Goal: Navigation & Orientation: Find specific page/section

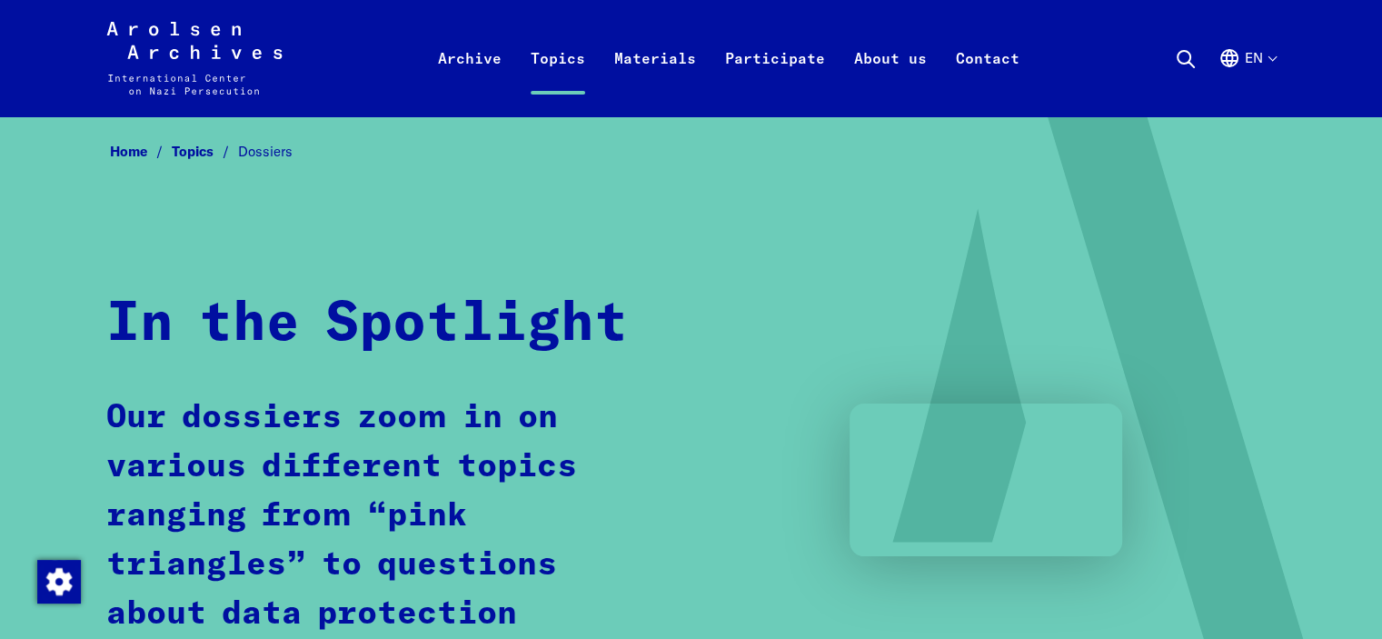
click at [1271, 53] on button "en" at bounding box center [1247, 79] width 57 height 65
click at [1270, 57] on button "en" at bounding box center [1247, 79] width 57 height 65
click at [1256, 58] on button "en" at bounding box center [1247, 79] width 57 height 65
click at [1274, 56] on button "en" at bounding box center [1247, 79] width 57 height 65
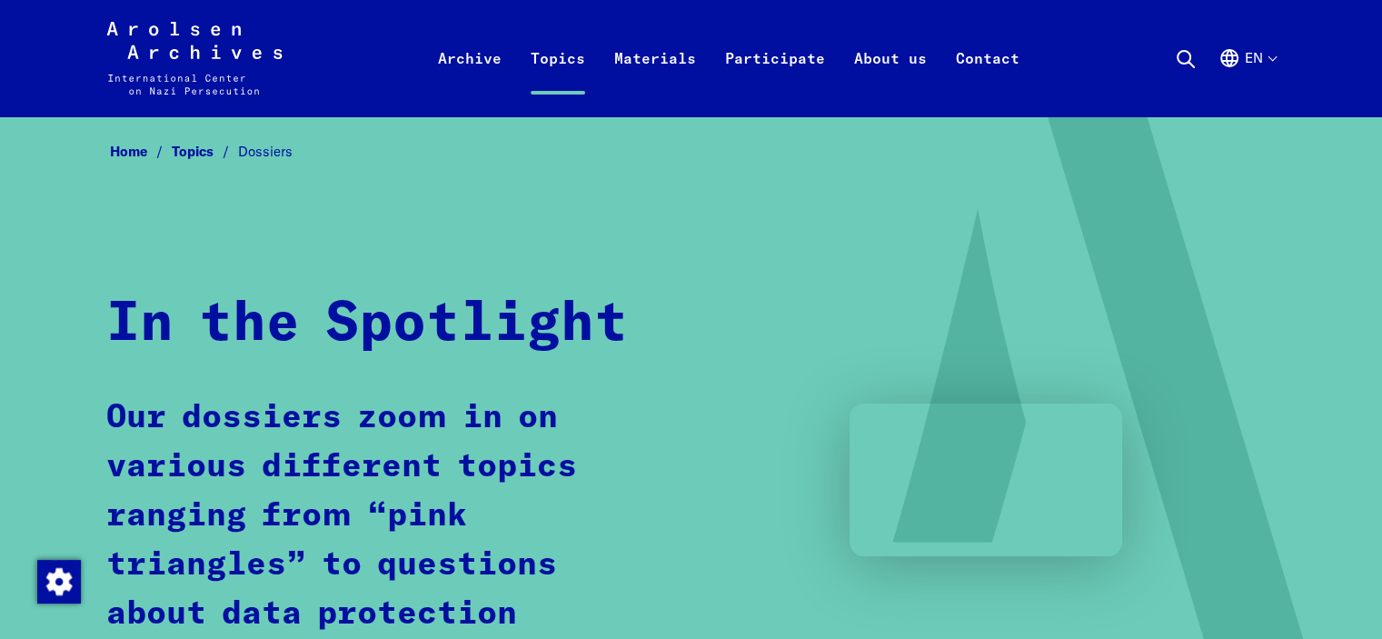
click at [1269, 61] on button "en" at bounding box center [1247, 79] width 57 height 65
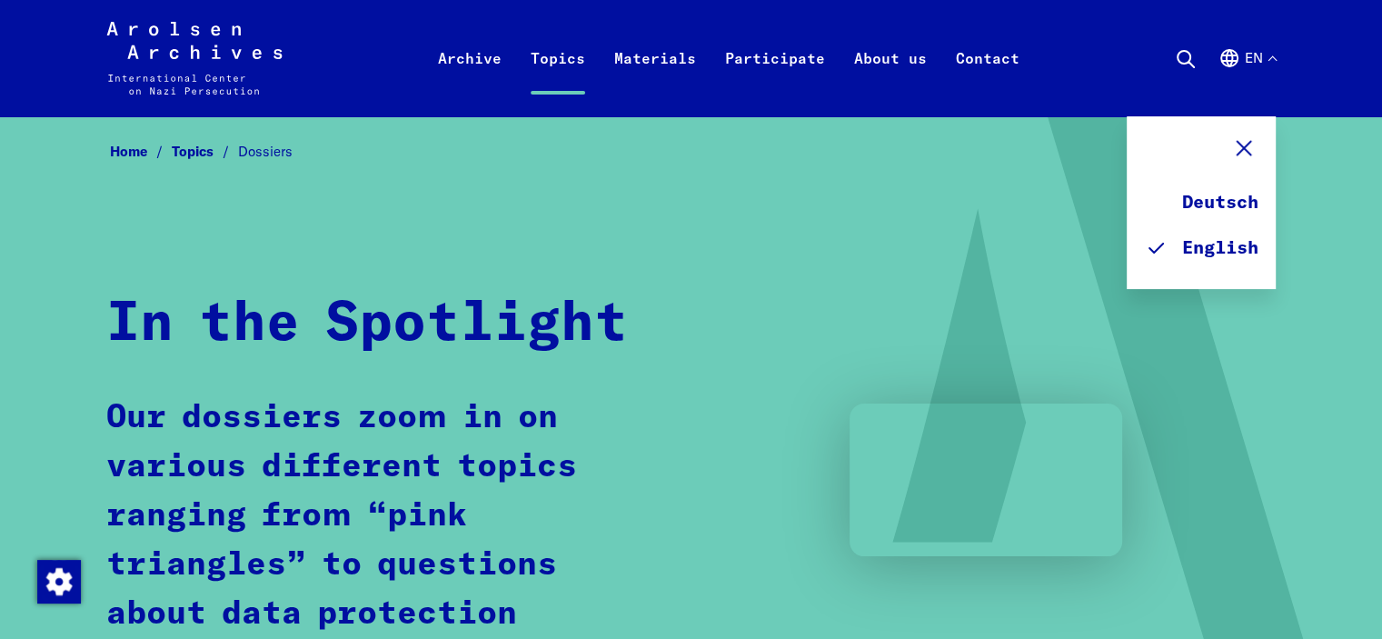
click at [1269, 61] on button "en" at bounding box center [1247, 79] width 57 height 65
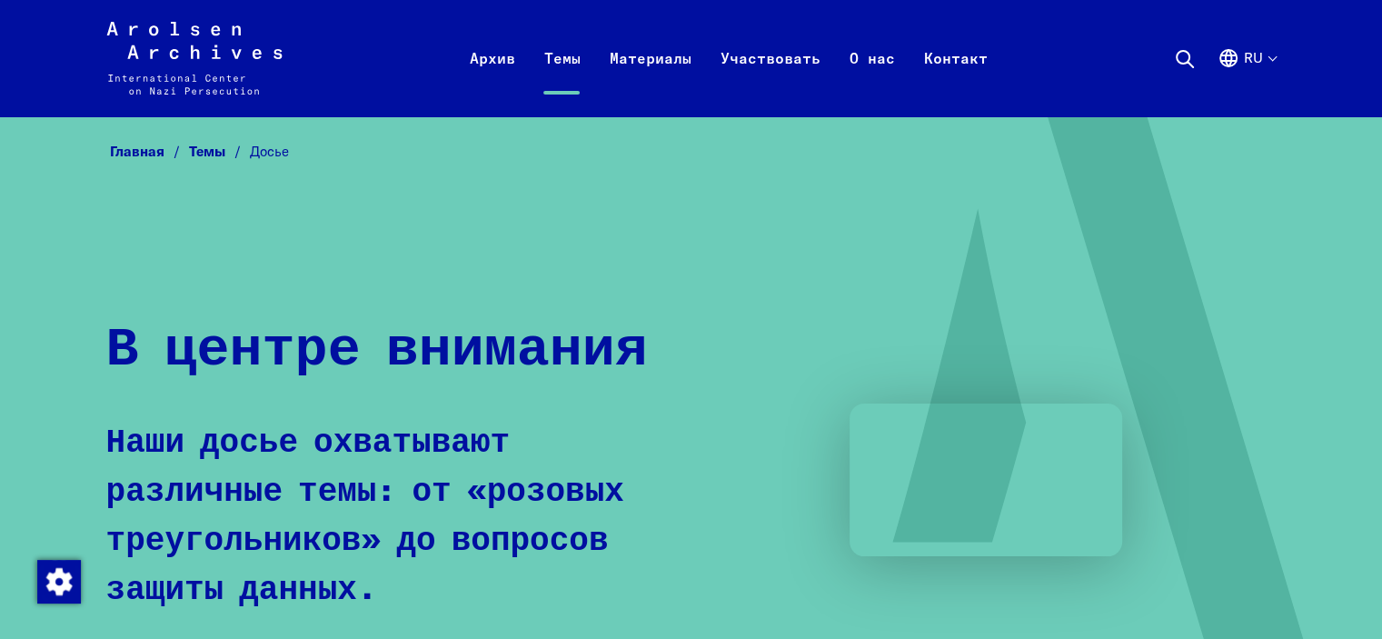
click at [1269, 61] on button "ru" at bounding box center [1247, 79] width 58 height 65
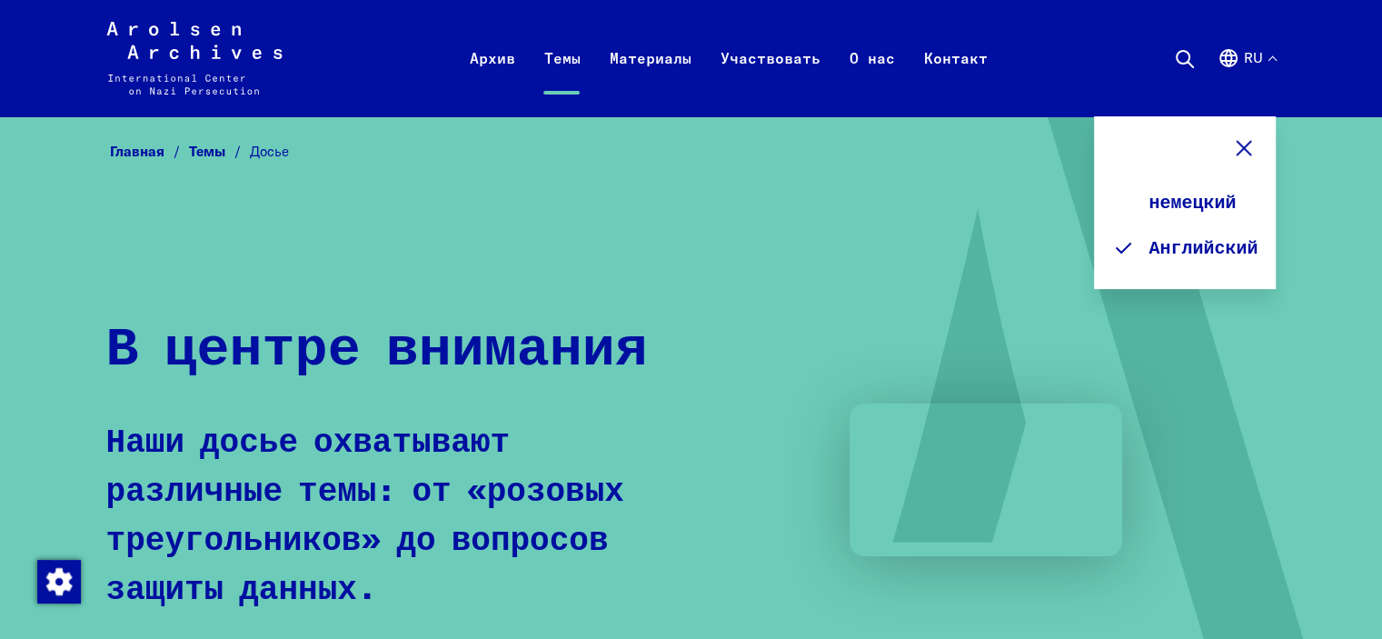
click at [818, 246] on icon at bounding box center [1084, 459] width 547 height 687
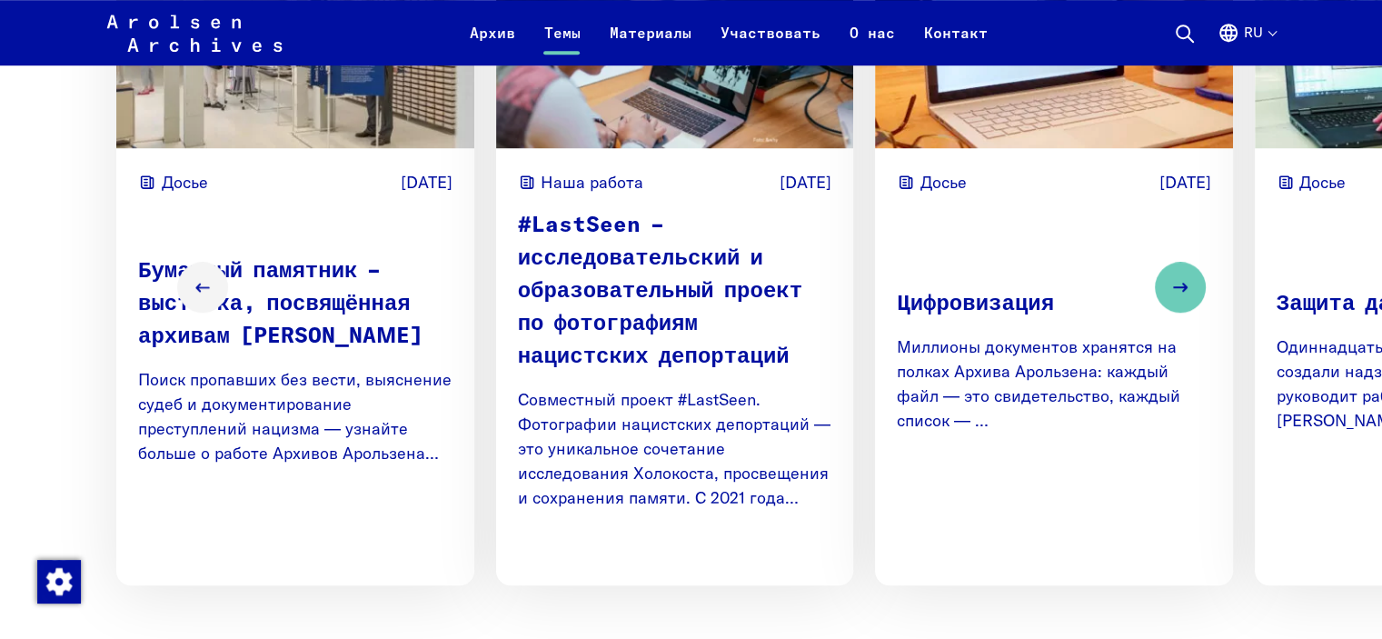
scroll to position [1272, 0]
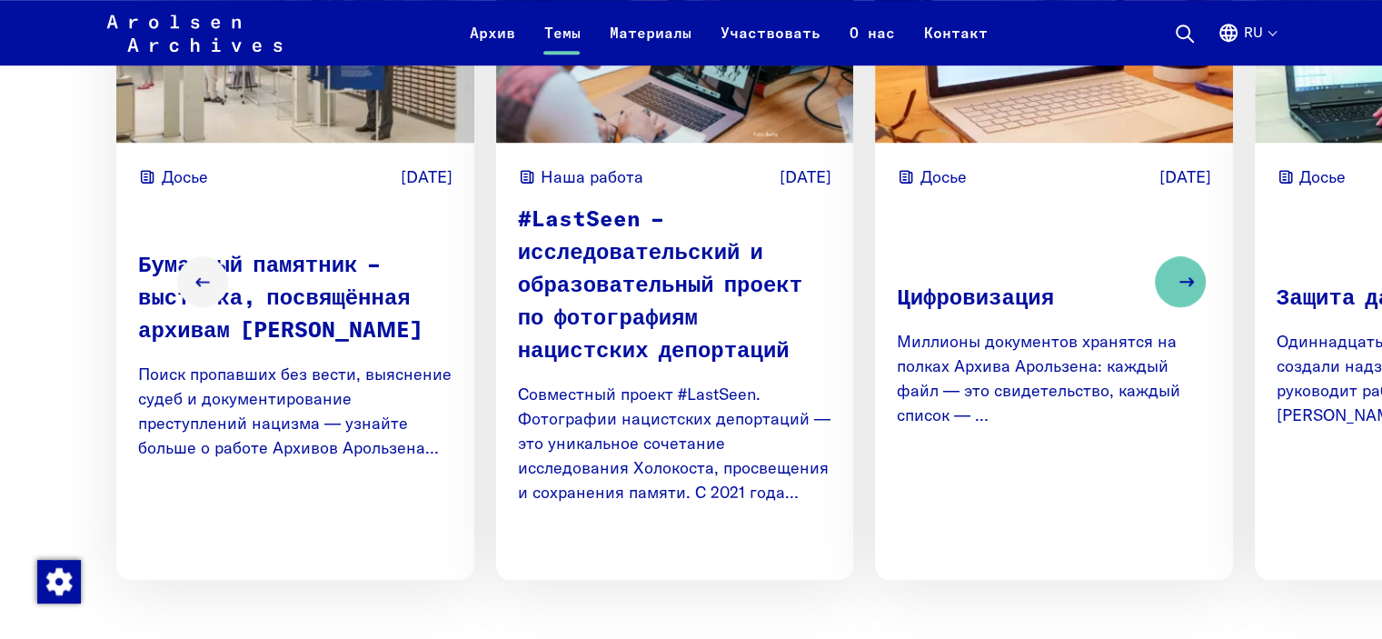
click at [1198, 286] on icon "Next slide" at bounding box center [1187, 282] width 22 height 22
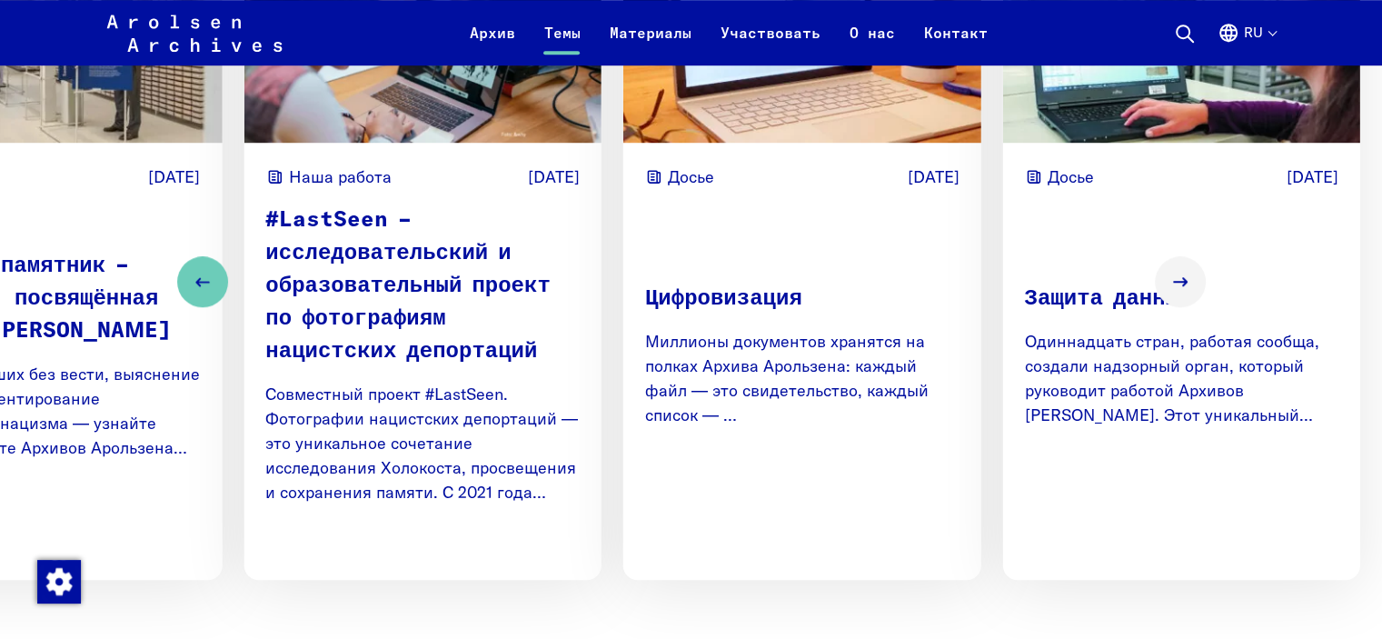
click at [1065, 174] on font "Досье" at bounding box center [1071, 176] width 46 height 21
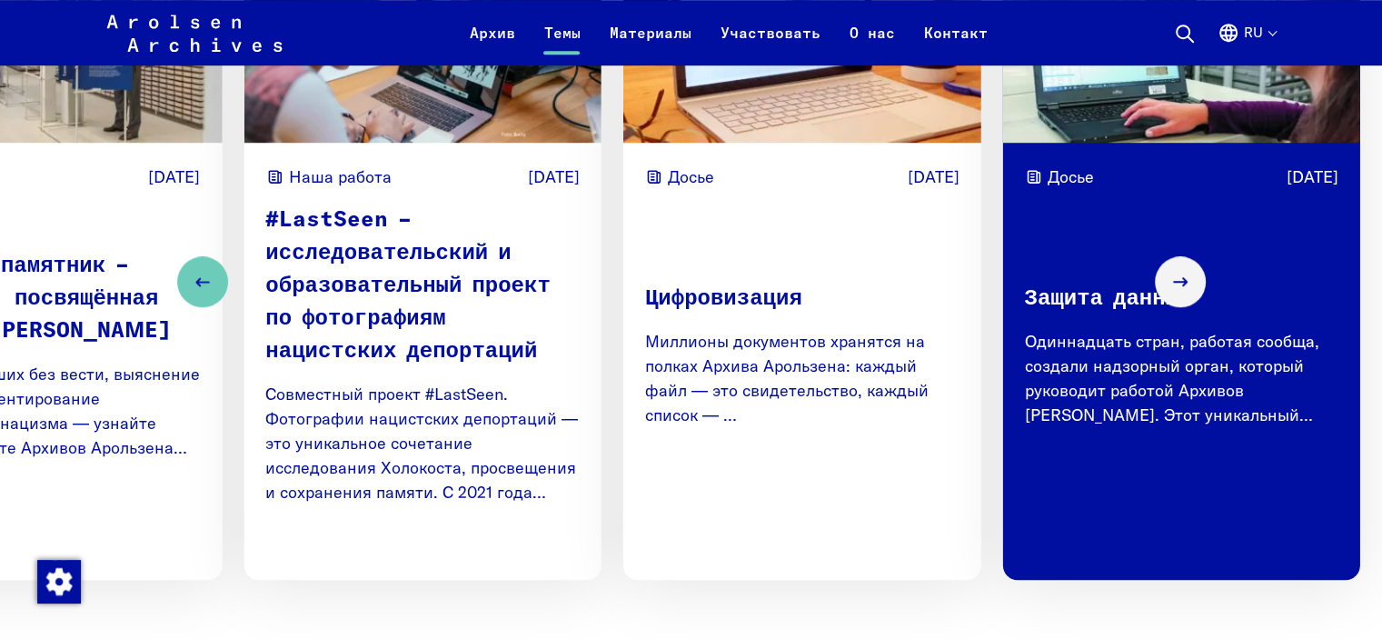
click at [1293, 532] on font "Читать далее" at bounding box center [1261, 531] width 107 height 21
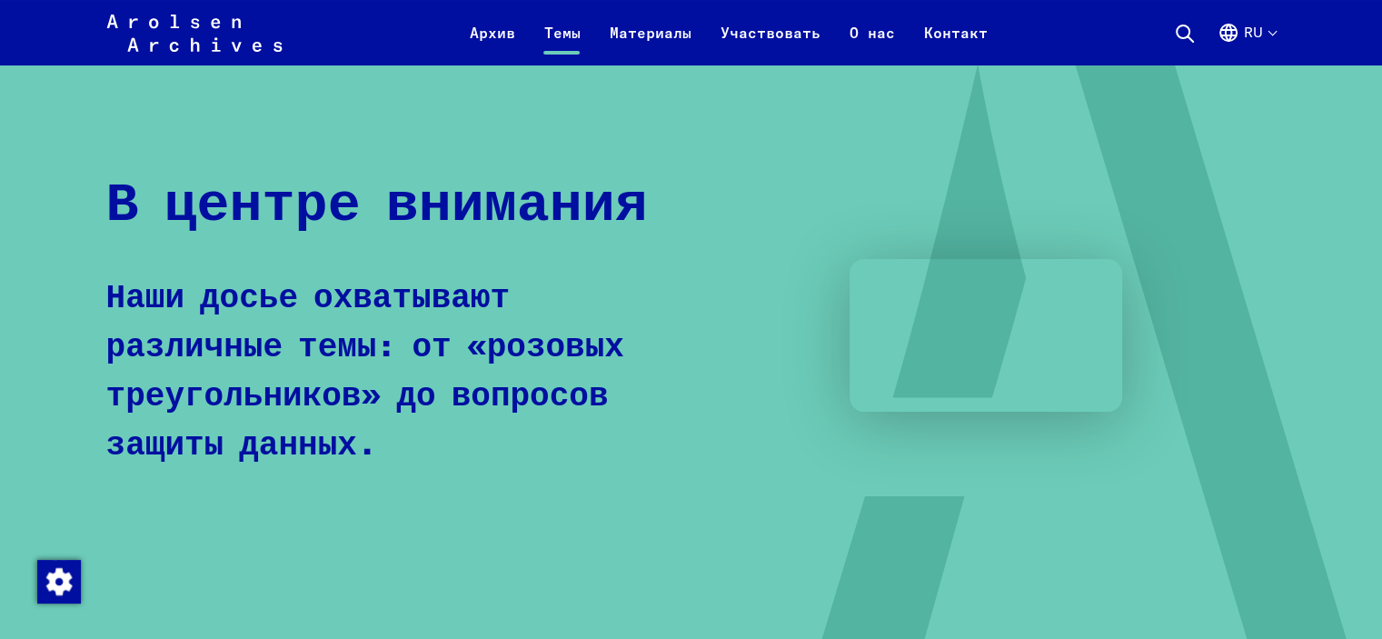
scroll to position [0, 0]
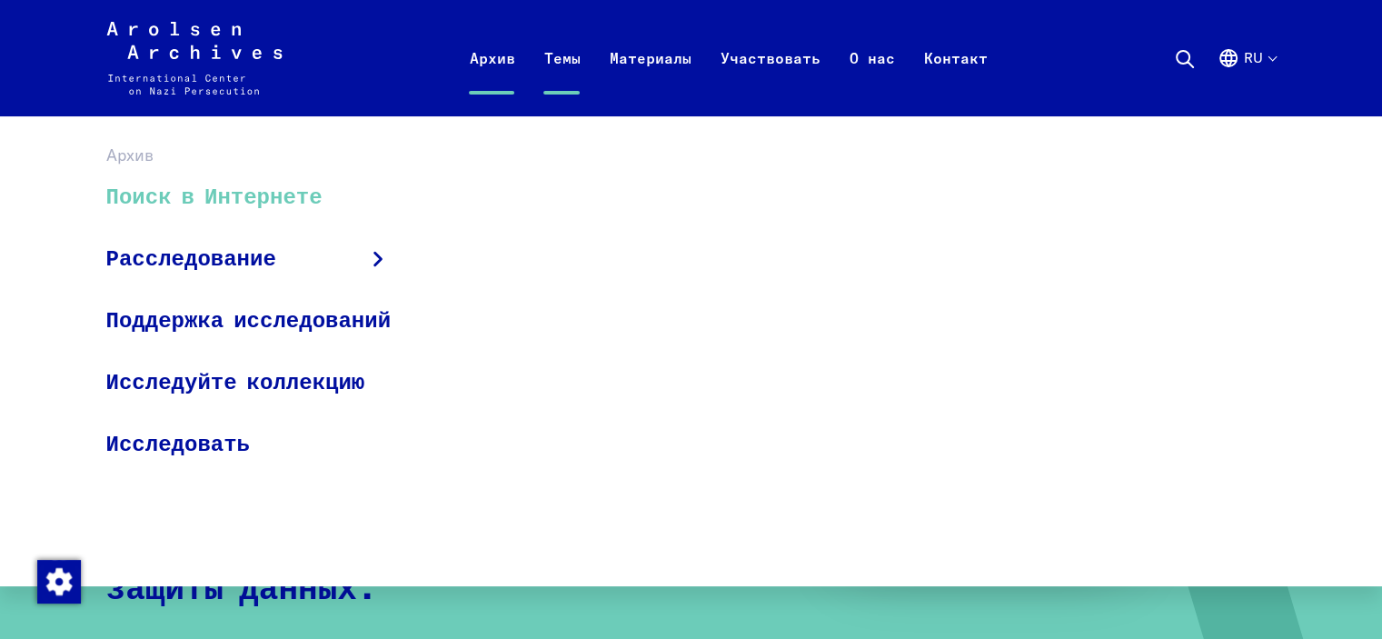
click at [214, 192] on font "Поиск в Интернете" at bounding box center [214, 197] width 216 height 22
click at [291, 201] on font "Поиск в Интернете" at bounding box center [214, 197] width 216 height 22
